Goal: Information Seeking & Learning: Find specific fact

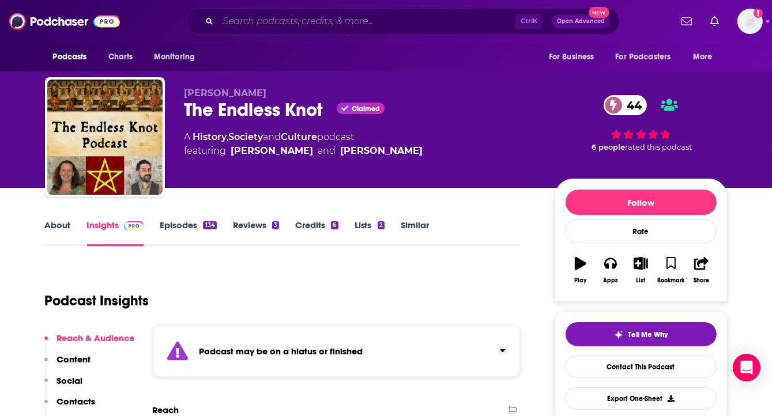
click at [244, 24] on input "Search podcasts, credits, & more..." at bounding box center [367, 21] width 298 height 18
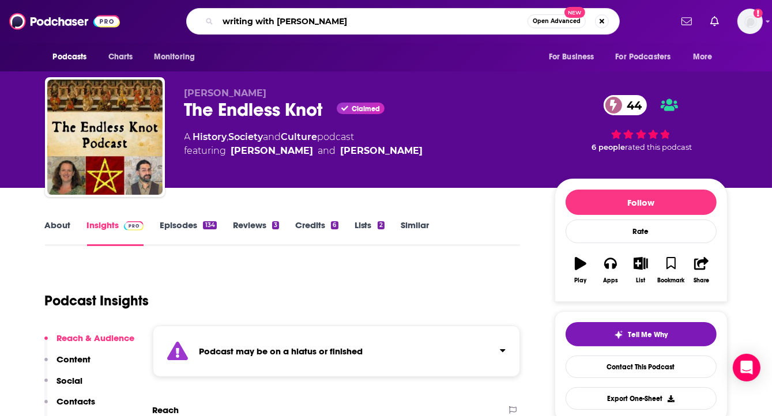
type input "writing with [PERSON_NAME]"
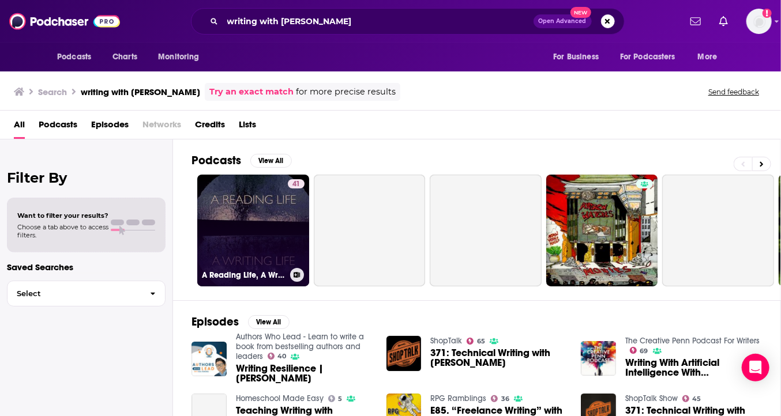
click at [271, 214] on link "41 A Reading Life, A Writing Life, with [PERSON_NAME]" at bounding box center [253, 231] width 112 height 112
